Goal: Task Accomplishment & Management: Manage account settings

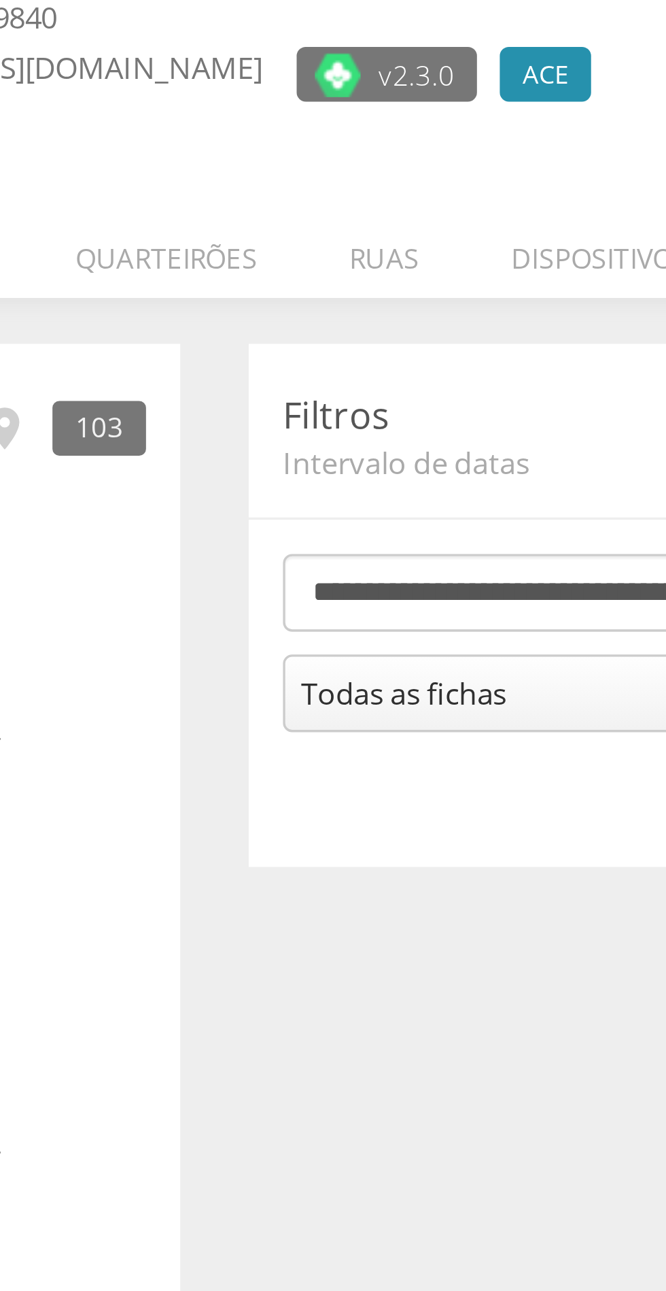
click at [322, 195] on li "Quarteirões" at bounding box center [319, 192] width 82 height 32
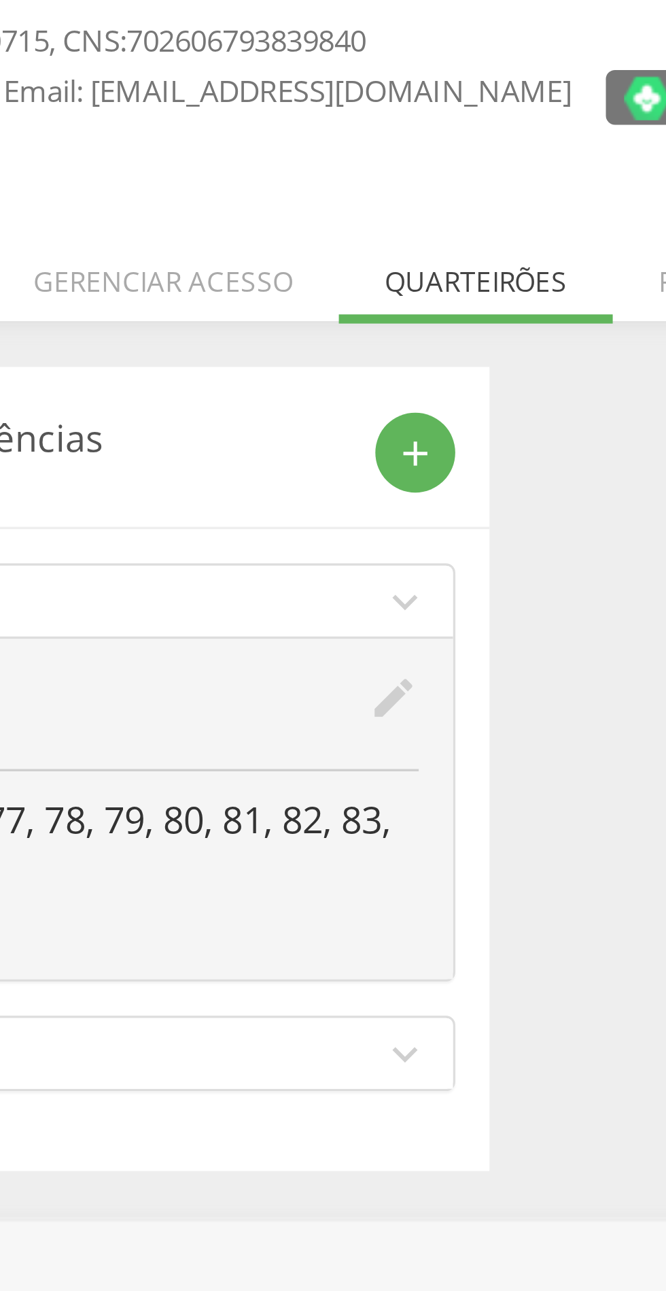
click at [304, 242] on icon "add" at bounding box center [301, 247] width 12 height 12
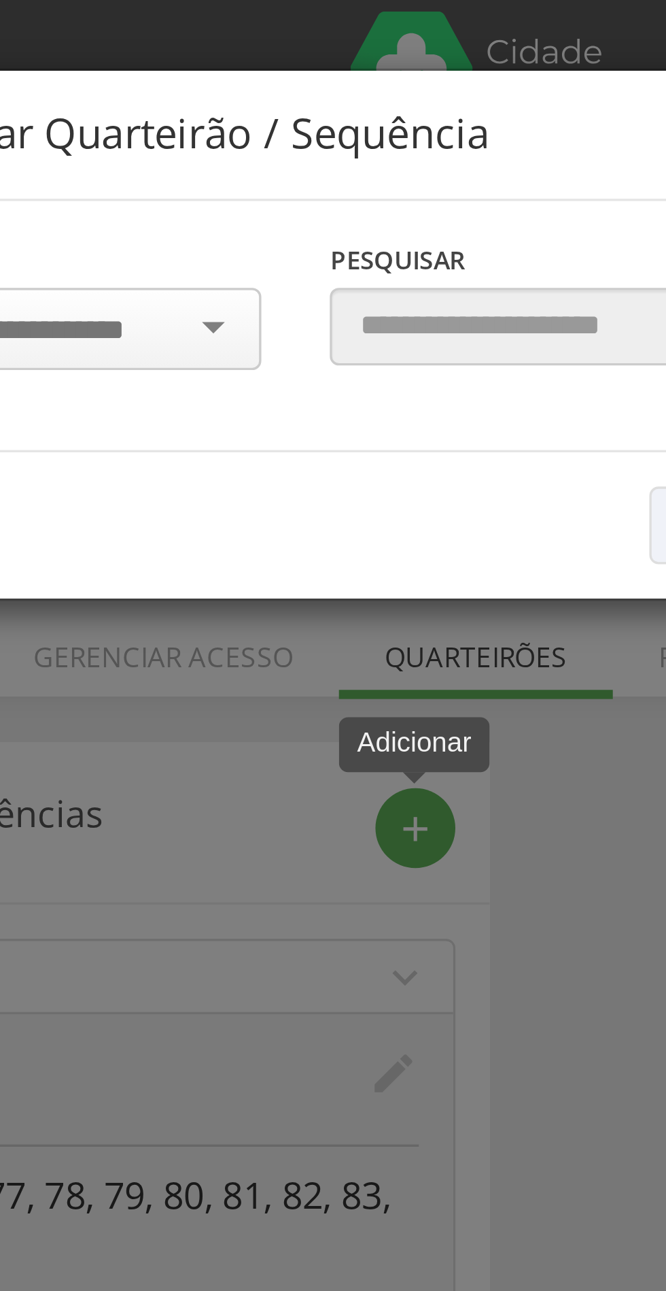
click at [210, 99] on input "select-one" at bounding box center [189, 98] width 86 height 12
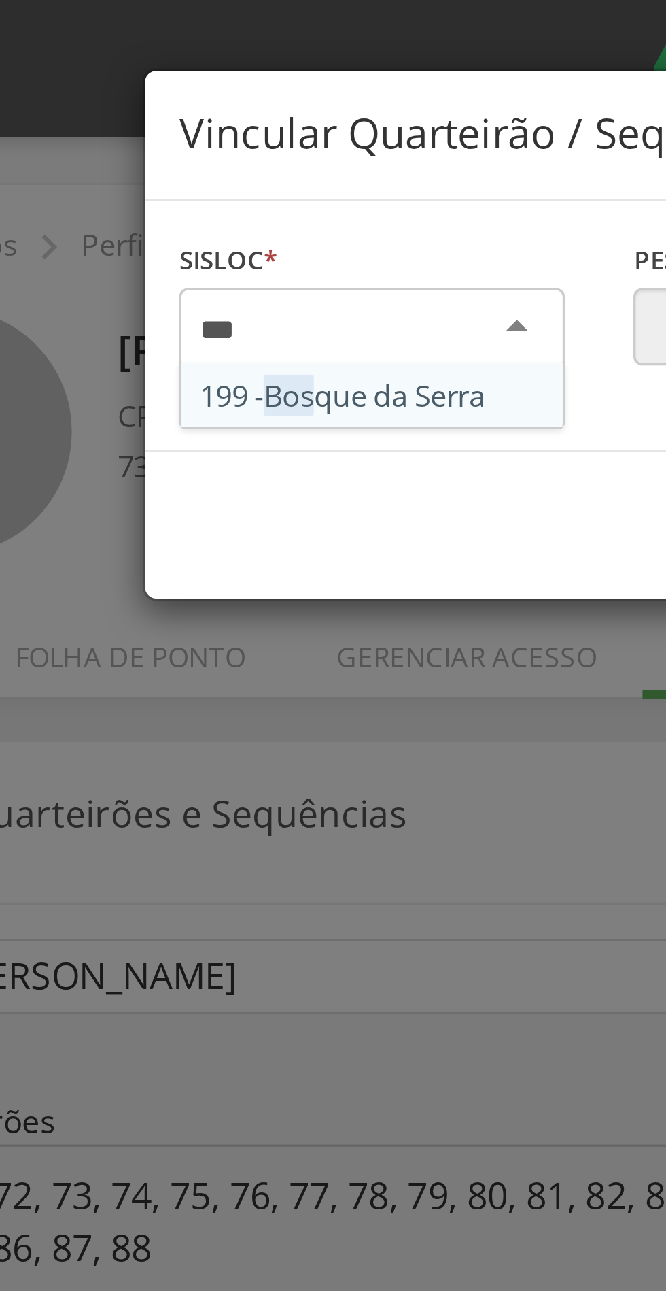
type input "****"
click at [216, 121] on div "Sisloc * 199 - [GEOGRAPHIC_DATA] [GEOGRAPHIC_DATA] a localidade" at bounding box center [197, 97] width 135 height 54
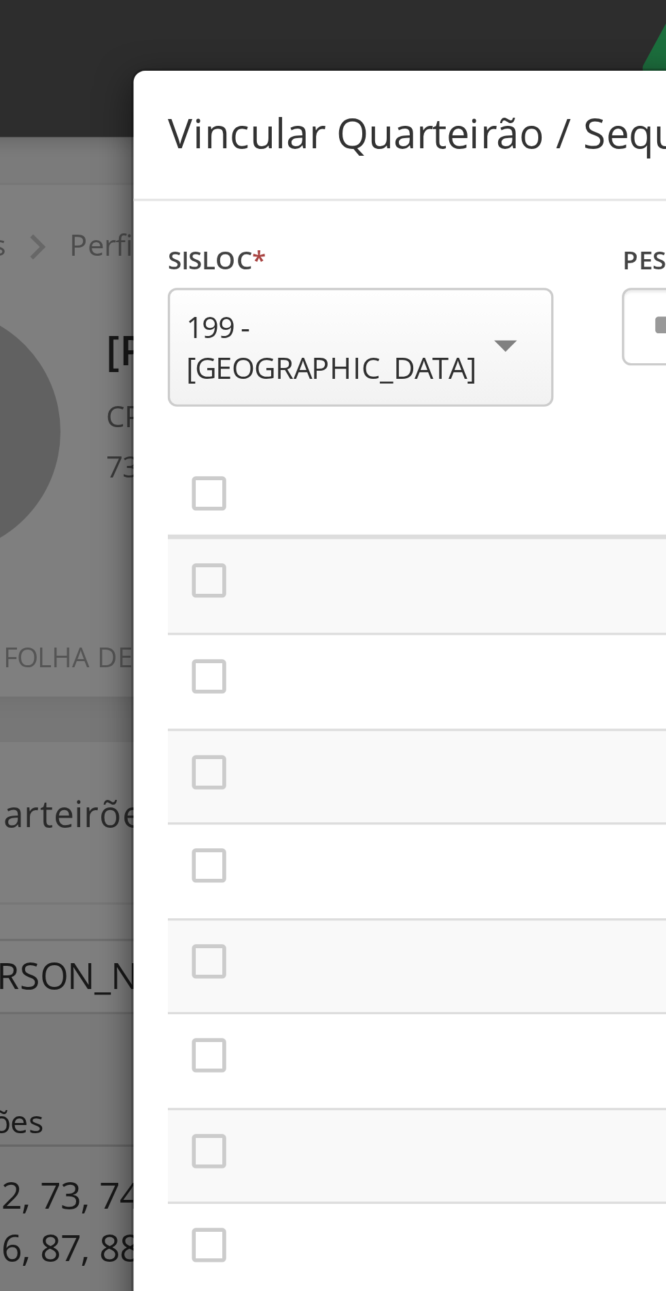
click at [154, 140] on icon "" at bounding box center [153, 147] width 14 height 14
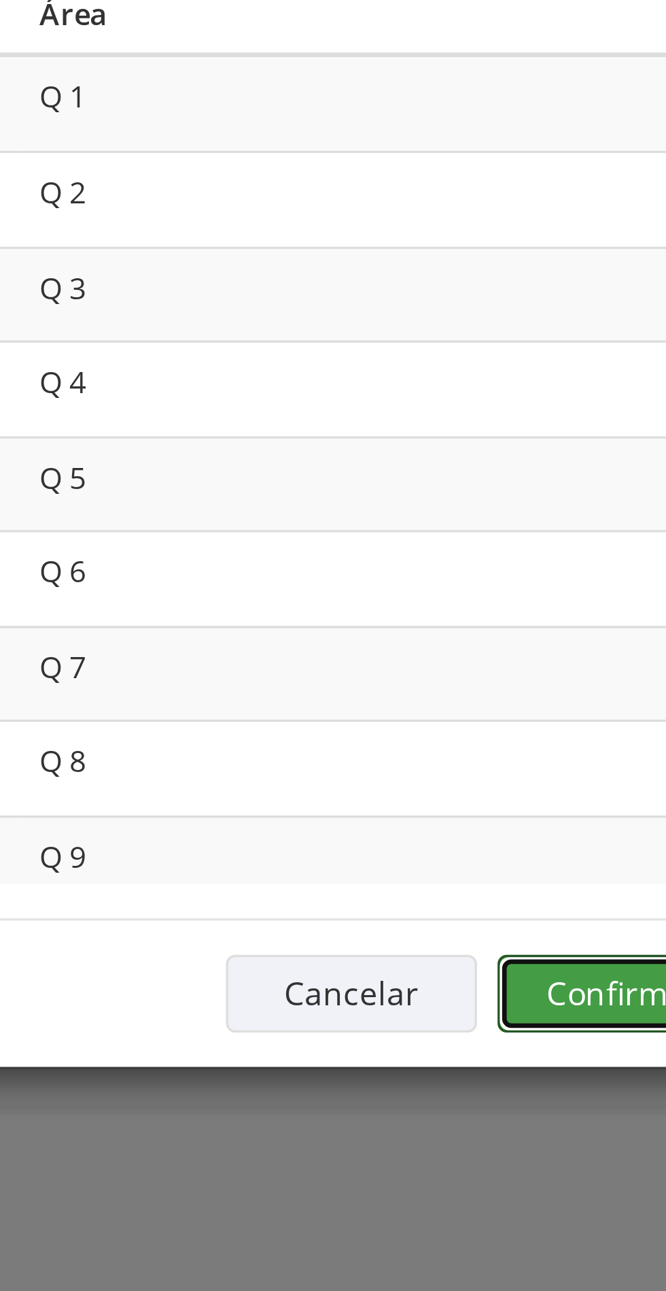
click at [475, 433] on button "Confirmar" at bounding box center [488, 439] width 75 height 23
